Goal: Check status: Check status

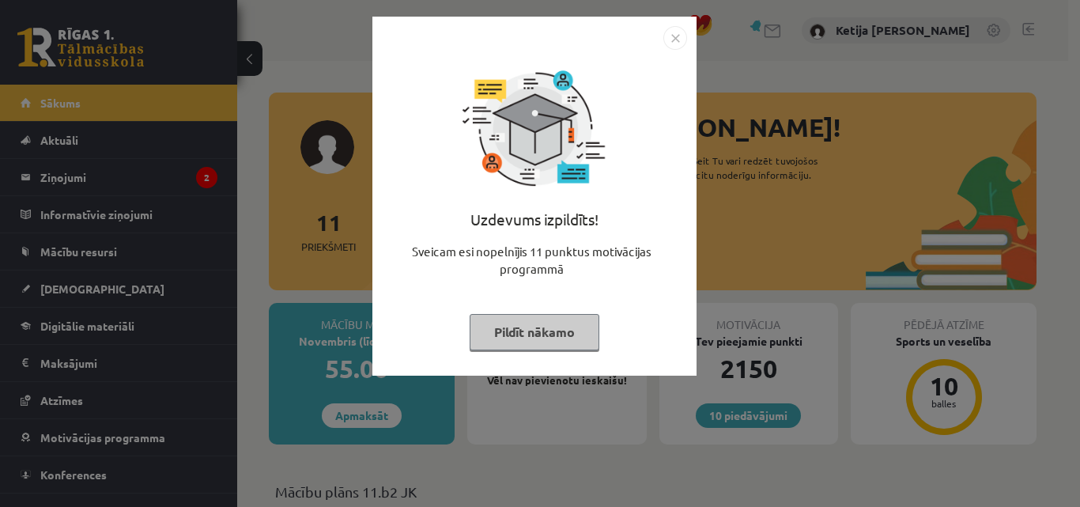
click at [503, 334] on button "Pildīt nākamo" at bounding box center [535, 332] width 130 height 36
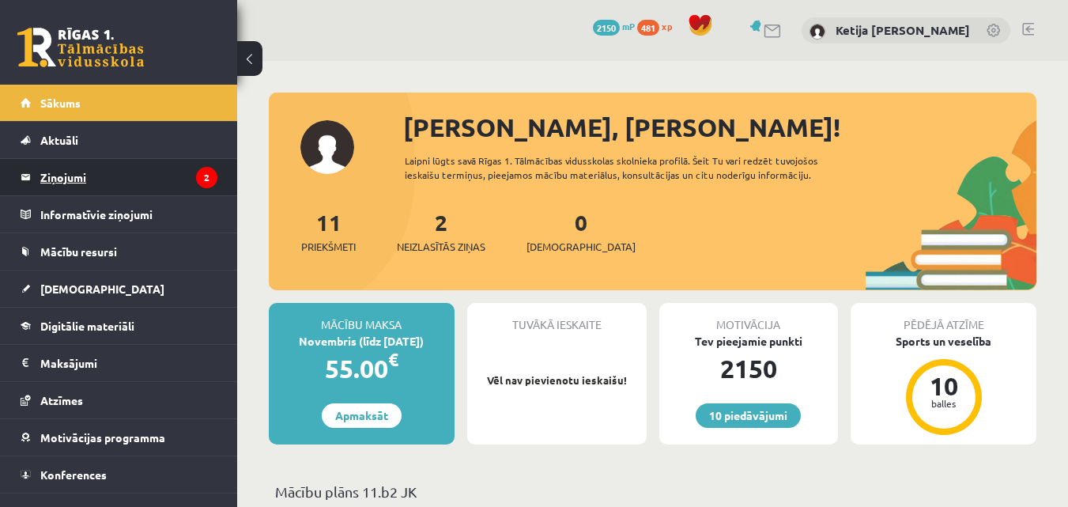
click at [166, 174] on legend "Ziņojumi 2" at bounding box center [128, 177] width 177 height 36
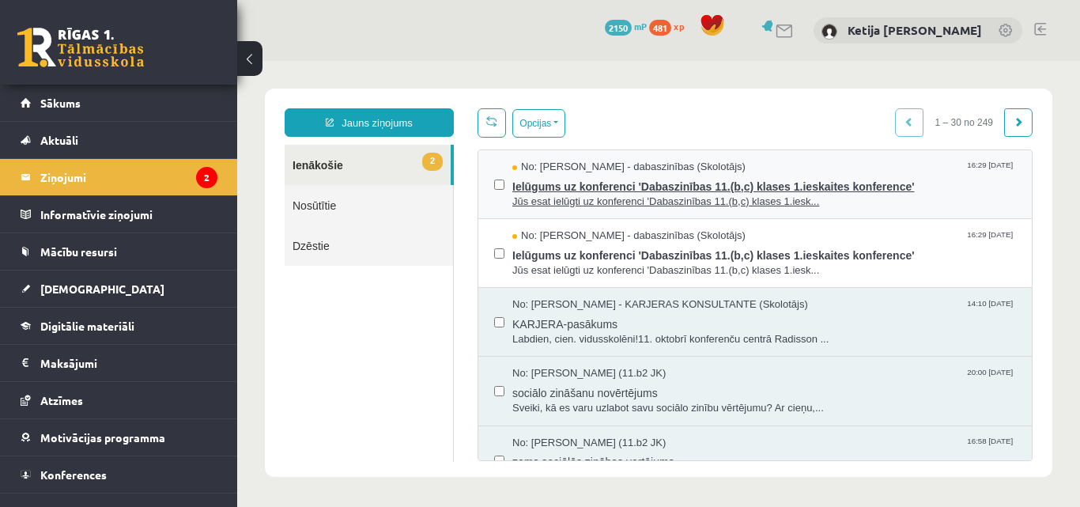
click at [555, 204] on span "Jūs esat ielūgti uz konferenci 'Dabaszinības 11.(b,c) klases 1.iesk..." at bounding box center [764, 202] width 504 height 15
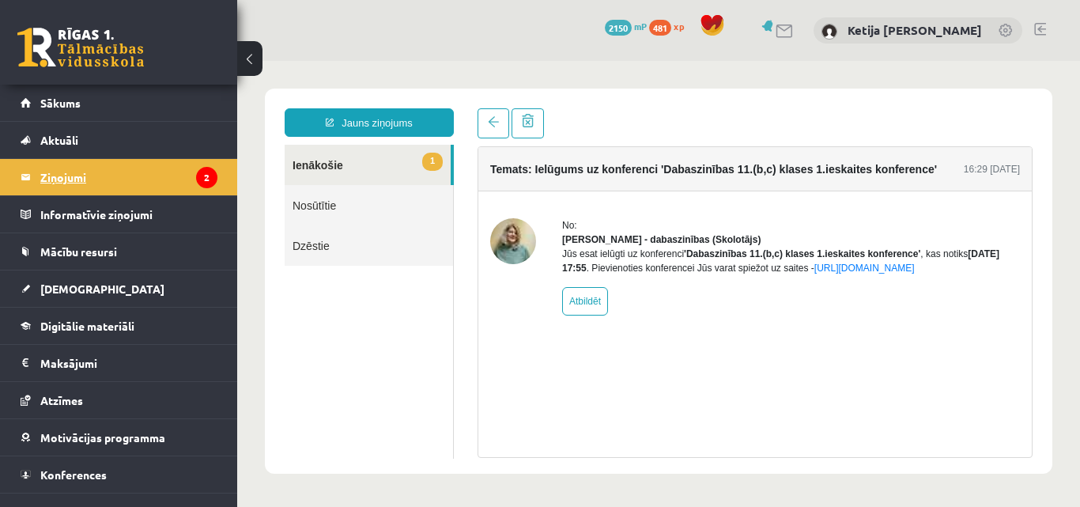
click at [129, 173] on legend "Ziņojumi 2" at bounding box center [128, 177] width 177 height 36
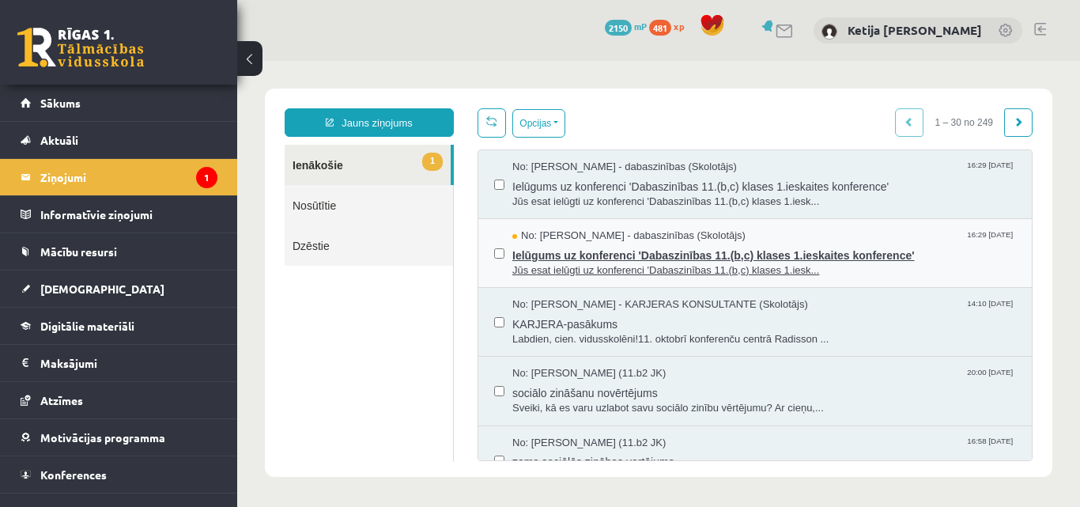
click at [554, 244] on span "Ielūgums uz konferenci 'Dabaszinības 11.(b,c) klases 1.ieskaites konference'" at bounding box center [764, 254] width 504 height 20
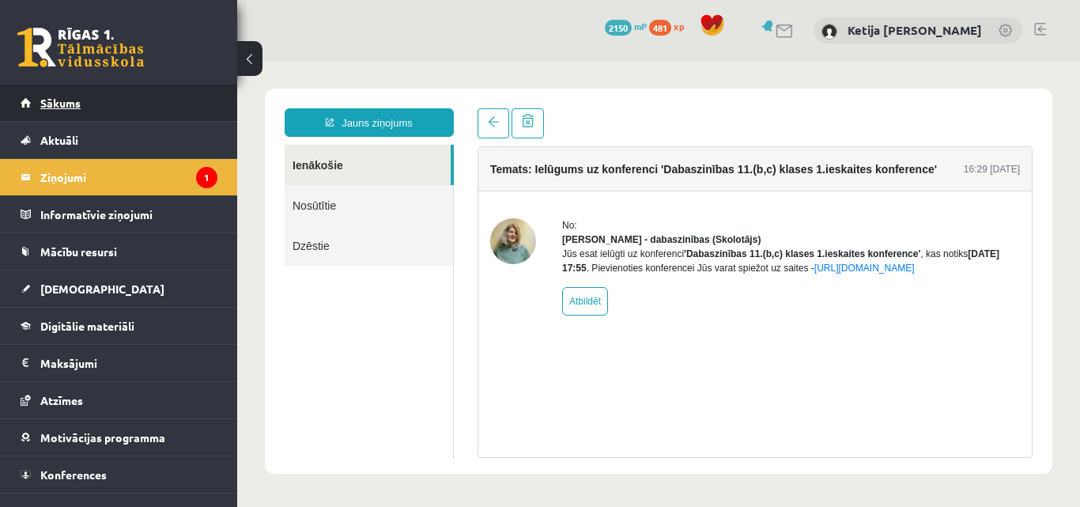
click at [151, 102] on link "Sākums" at bounding box center [119, 103] width 197 height 36
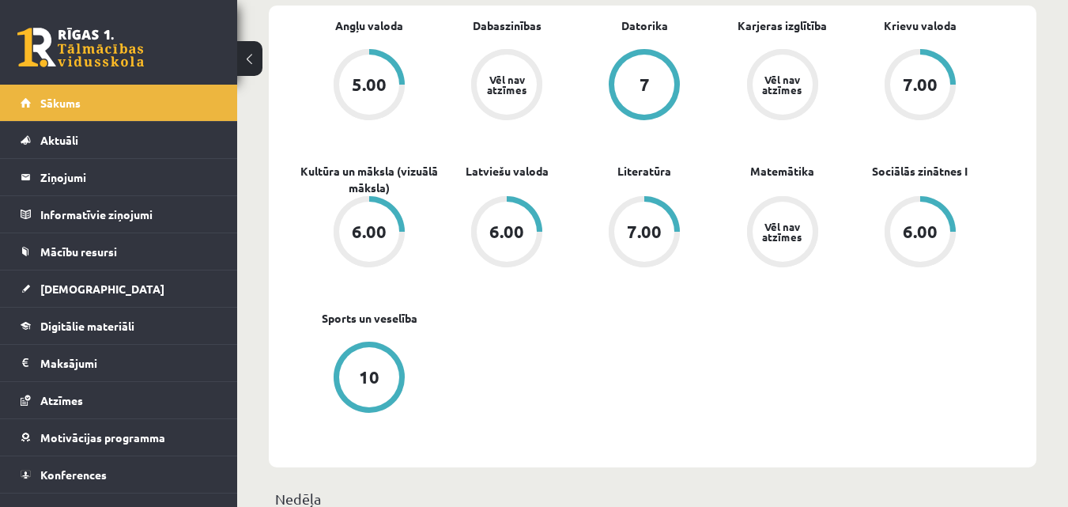
scroll to position [474, 0]
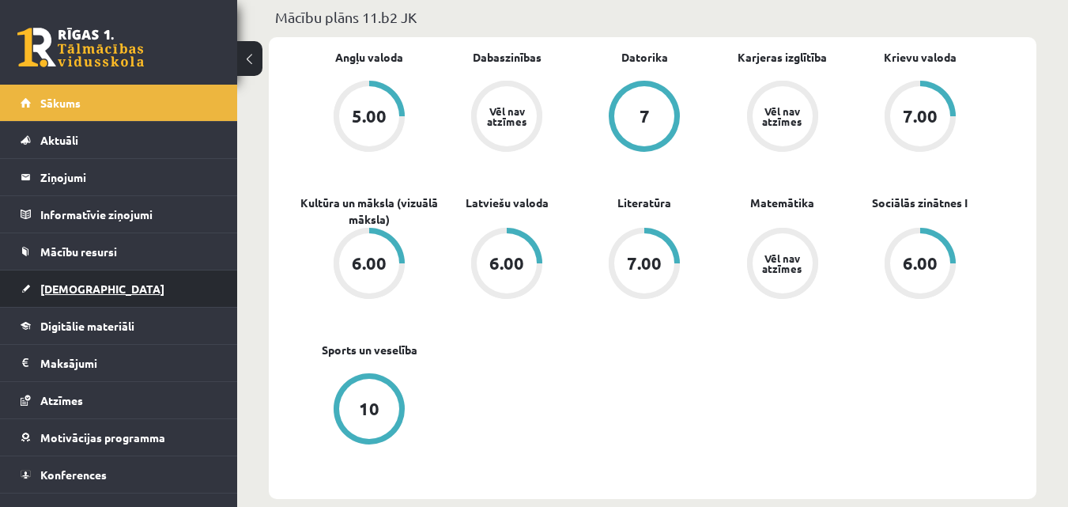
click at [107, 280] on link "[DEMOGRAPHIC_DATA]" at bounding box center [119, 288] width 197 height 36
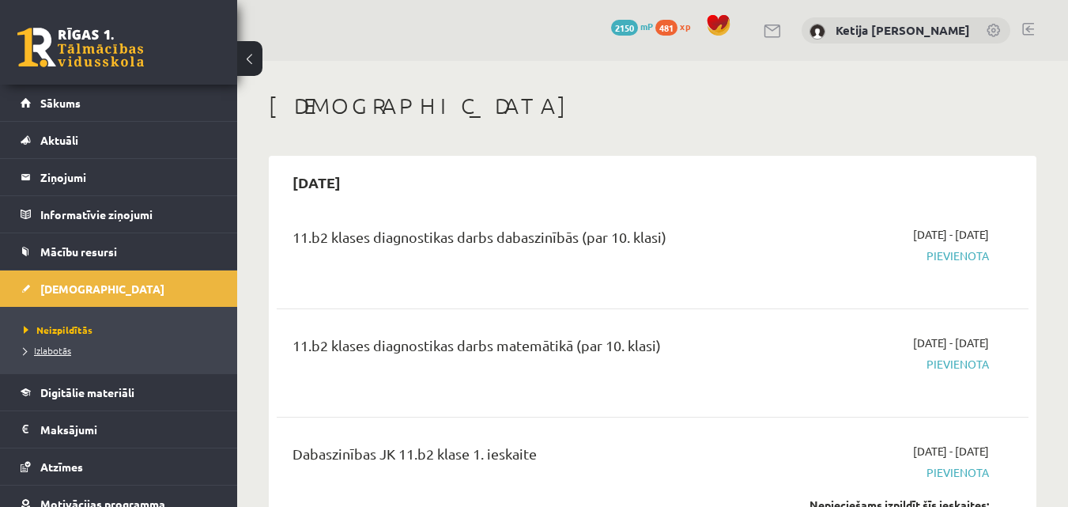
click at [55, 354] on span "Izlabotās" at bounding box center [47, 350] width 47 height 13
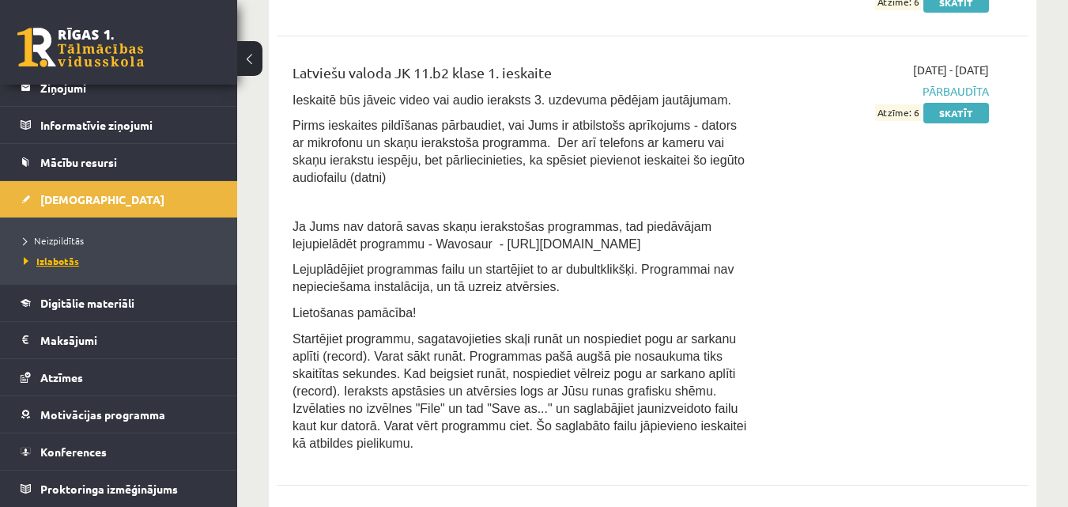
scroll to position [5883, 0]
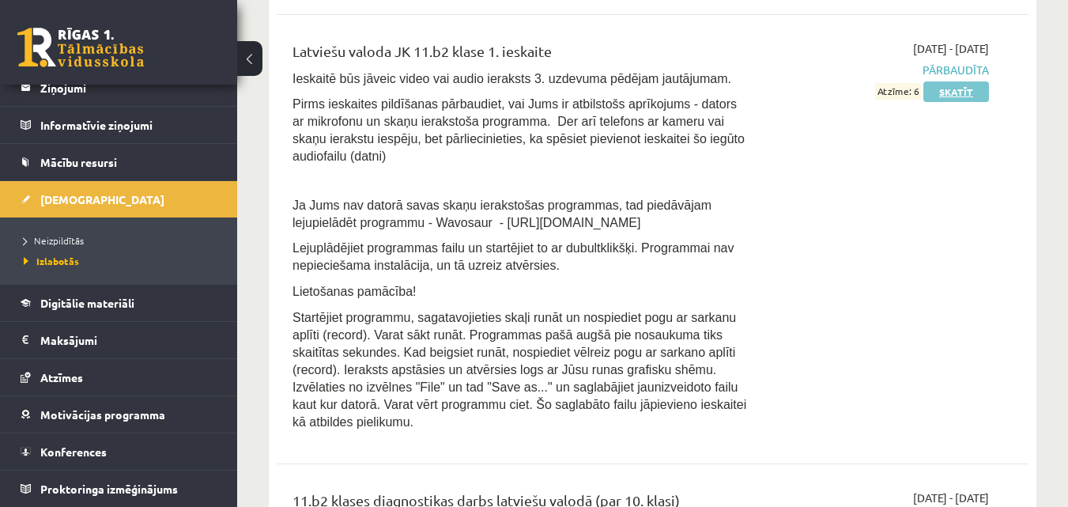
click at [935, 81] on link "Skatīt" at bounding box center [957, 91] width 66 height 21
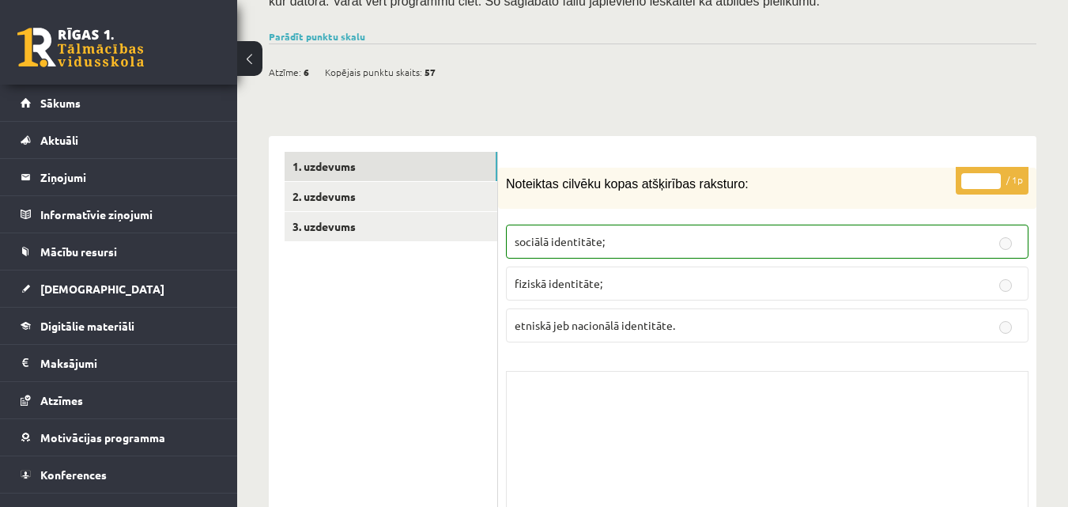
scroll to position [506, 0]
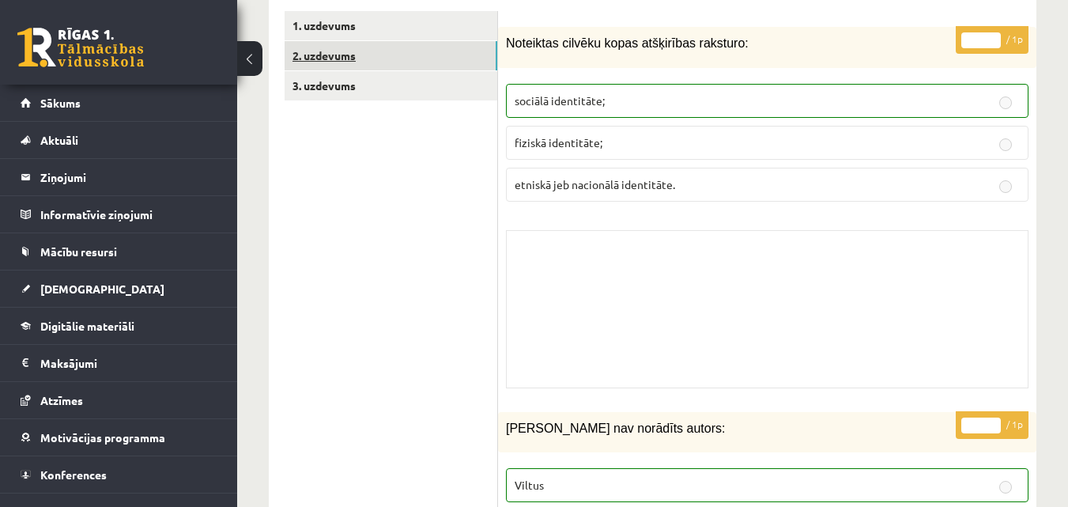
click at [421, 43] on link "2. uzdevums" at bounding box center [391, 55] width 213 height 29
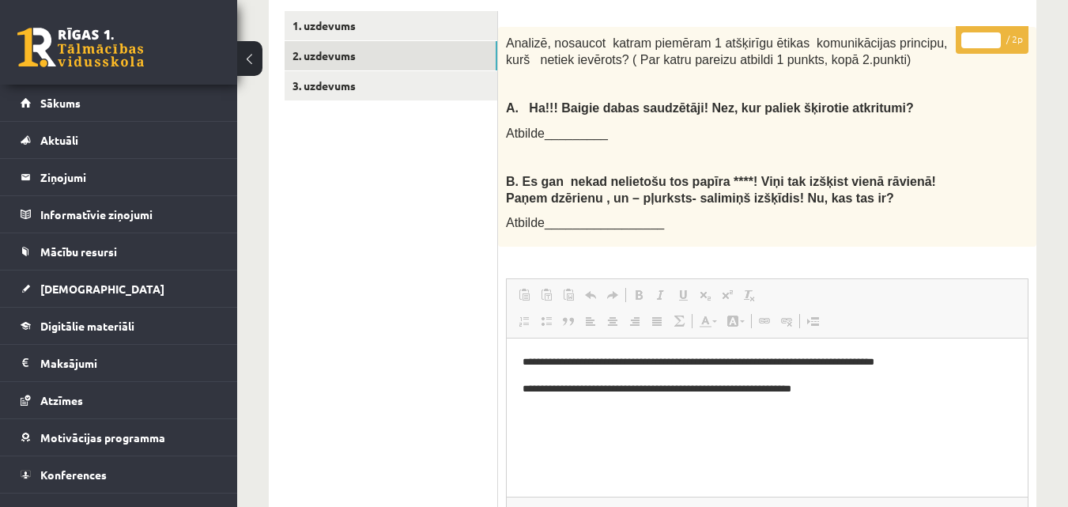
scroll to position [0, 0]
click at [659, 130] on div "Analizē, nosaucot katram piemēram 1 atšķirīgu ētikas komunikācijas principu, ku…" at bounding box center [767, 137] width 539 height 220
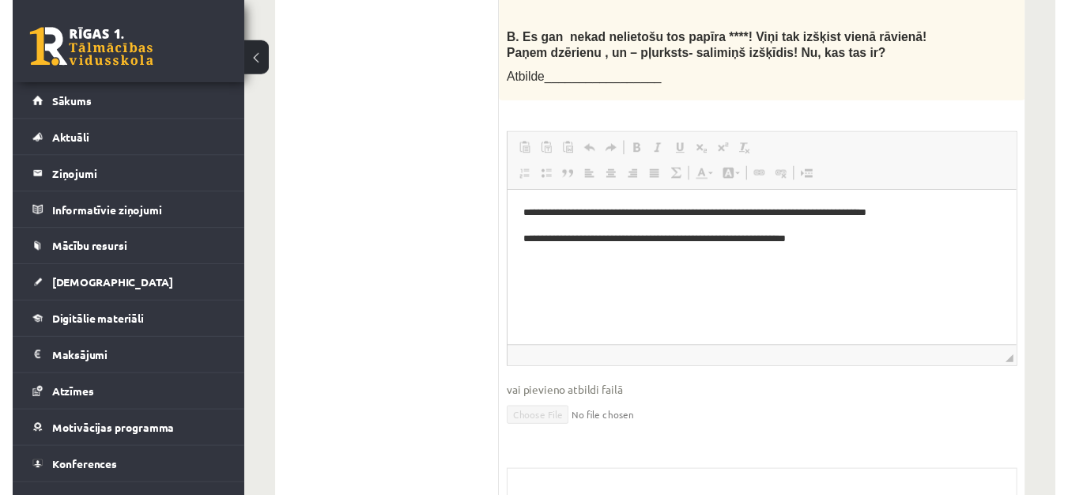
scroll to position [471, 0]
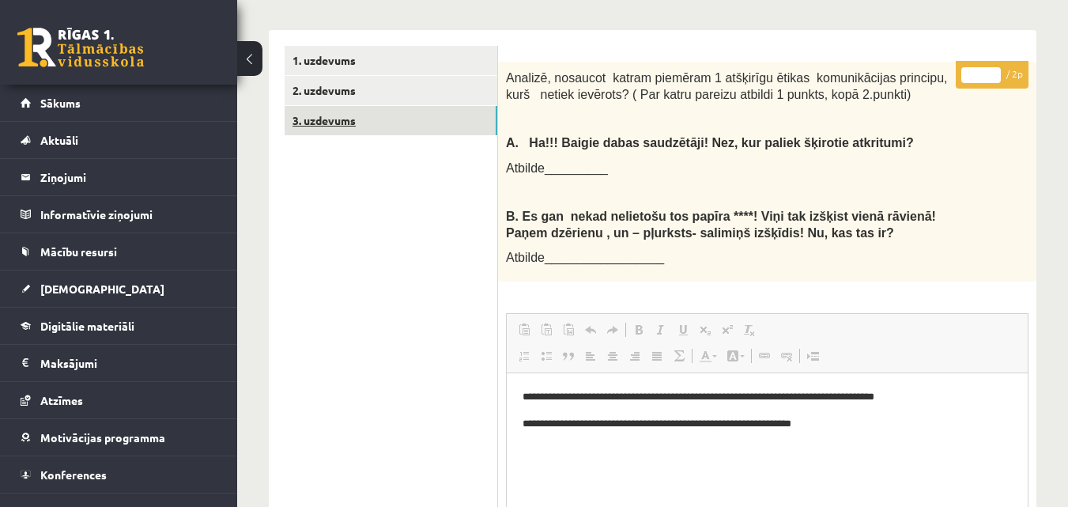
click at [438, 106] on link "3. uzdevums" at bounding box center [391, 120] width 213 height 29
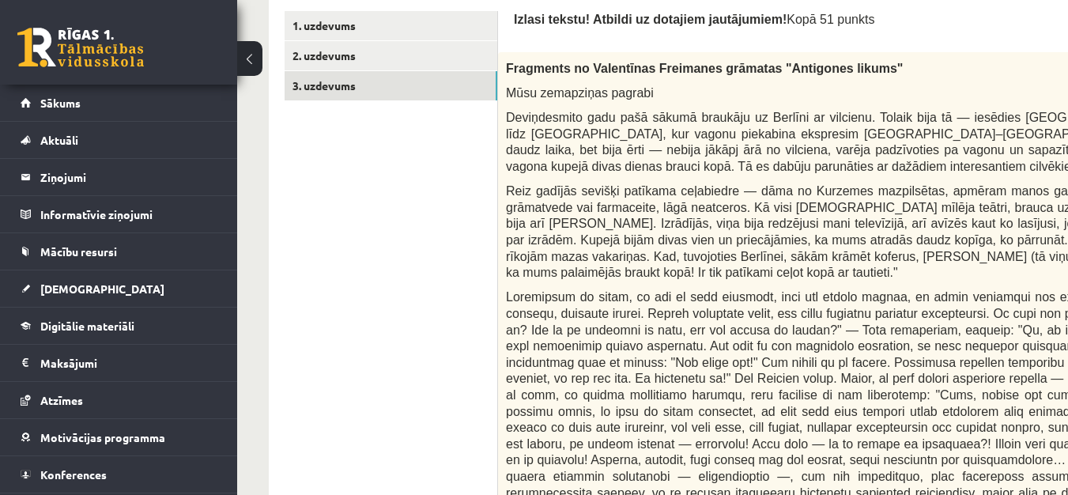
scroll to position [0, 0]
click at [658, 85] on p "Mūsu zemapziņas pagrabi" at bounding box center [882, 93] width 753 height 17
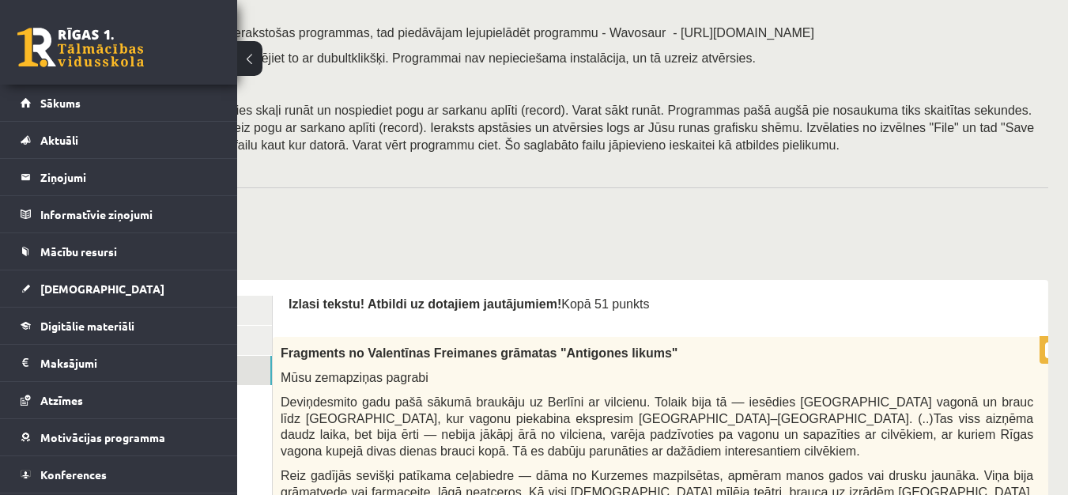
scroll to position [187, 237]
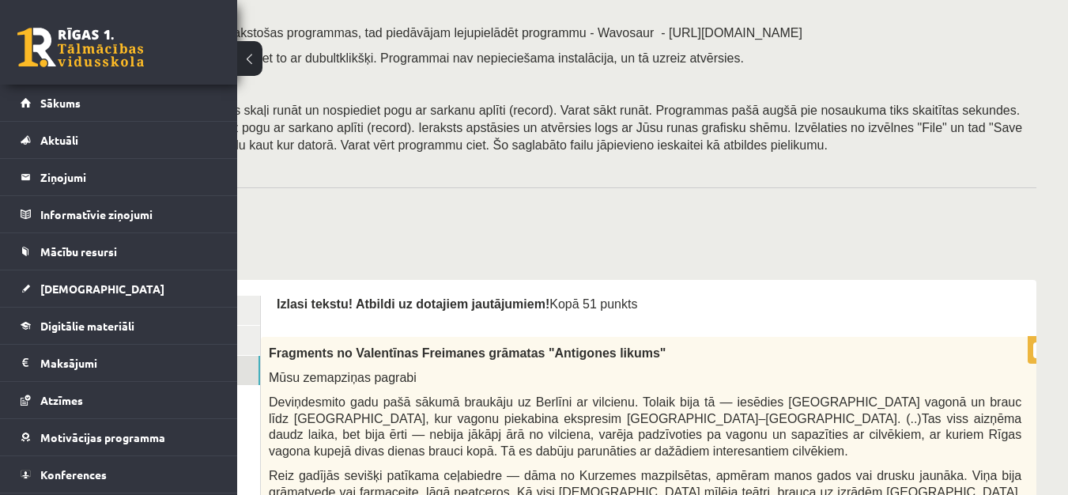
click at [947, 375] on p "Mūsu zemapziņas pagrabi" at bounding box center [645, 377] width 753 height 17
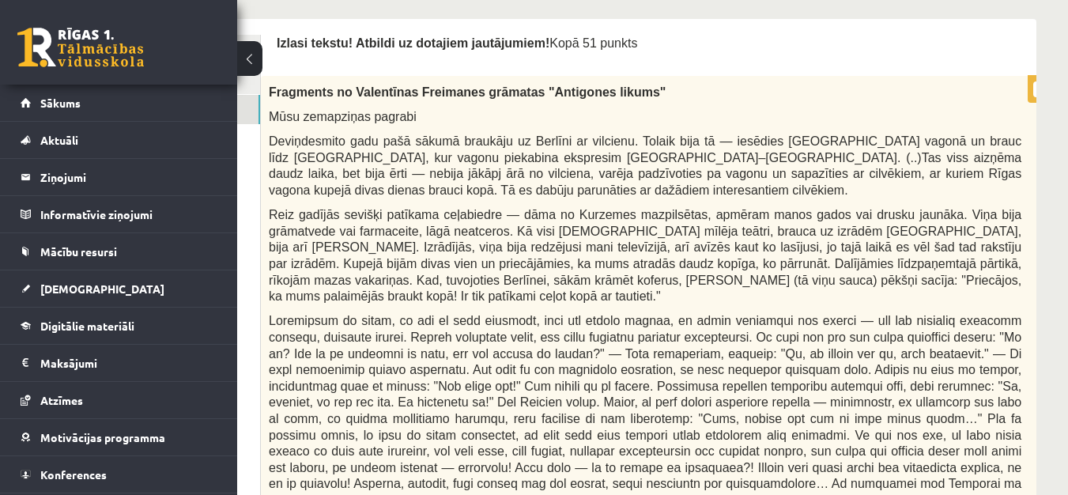
scroll to position [0, 237]
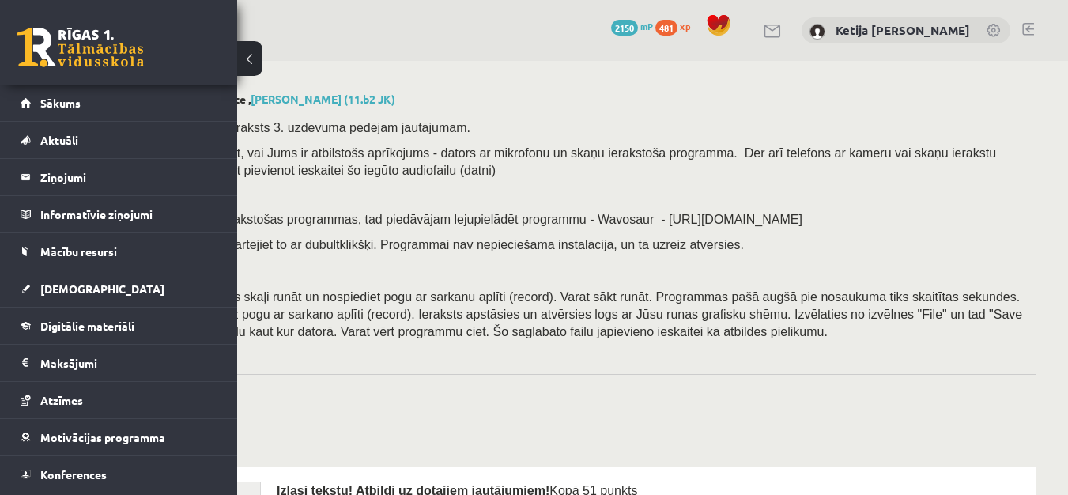
click at [1033, 29] on link at bounding box center [1028, 29] width 12 height 13
